Goal: Information Seeking & Learning: Check status

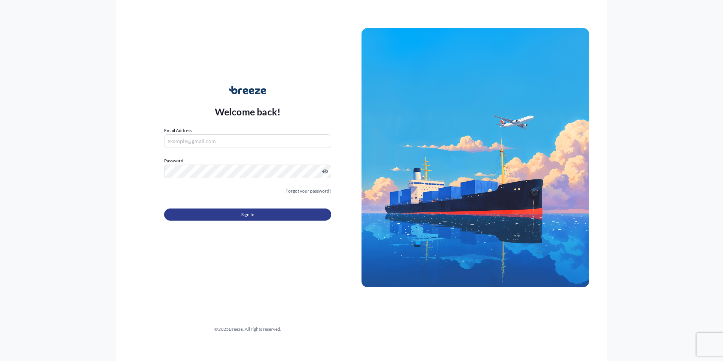
type input "[EMAIL_ADDRESS][DOMAIN_NAME]"
click at [247, 217] on span "Sign In" at bounding box center [247, 215] width 13 height 8
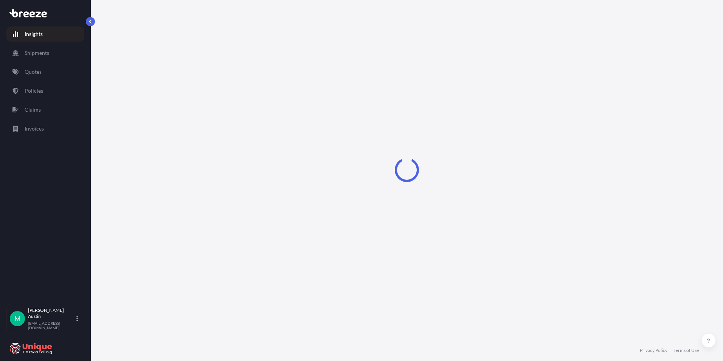
select select "2025"
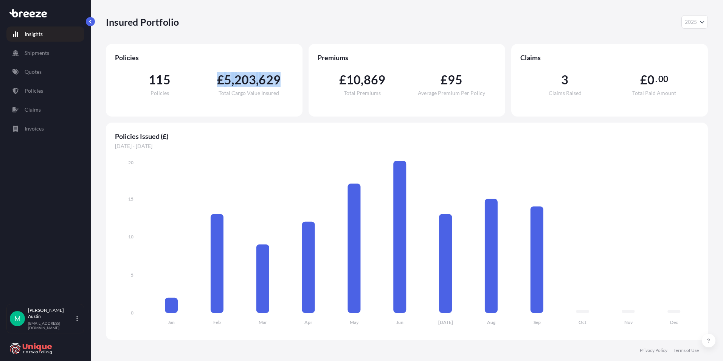
drag, startPoint x: 216, startPoint y: 82, endPoint x: 283, endPoint y: 82, distance: 66.5
click at [283, 82] on div "£ 5 , 203 , 629 Total Cargo Value Insured" at bounding box center [248, 85] width 89 height 22
drag, startPoint x: 332, startPoint y: 80, endPoint x: 463, endPoint y: 80, distance: 130.8
click at [463, 80] on div "£ 10 , 869 Total Premiums £ 95 Average Premium Per Policy" at bounding box center [407, 84] width 178 height 45
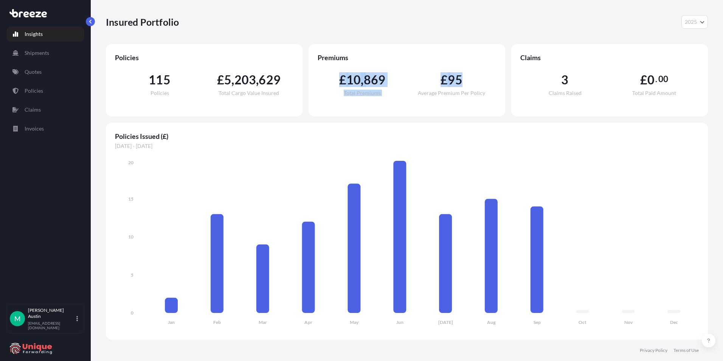
click at [463, 80] on div "£ 95 Average Premium Per Policy" at bounding box center [451, 85] width 89 height 22
